Goal: Task Accomplishment & Management: Manage account settings

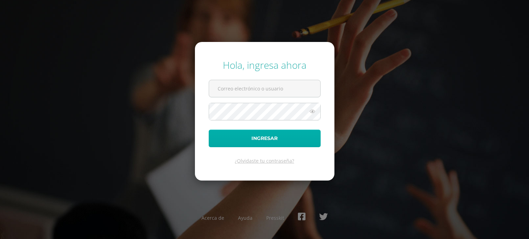
type input "[EMAIL_ADDRESS][DOMAIN_NAME]"
click at [266, 141] on button "Ingresar" at bounding box center [265, 139] width 112 height 18
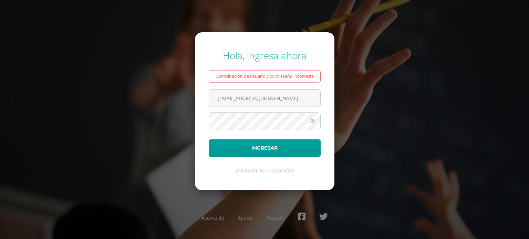
click at [309, 119] on icon at bounding box center [312, 121] width 9 height 8
click at [287, 150] on button "Ingresar" at bounding box center [265, 148] width 112 height 18
